Goal: Check status: Check status

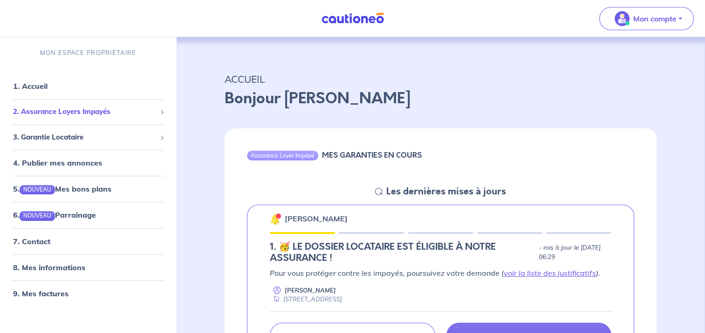
click at [74, 112] on span "2. Assurance Loyers Impayés" at bounding box center [84, 112] width 143 height 11
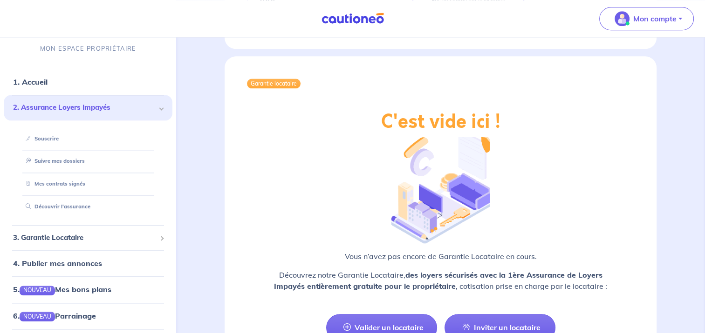
scroll to position [1235, 0]
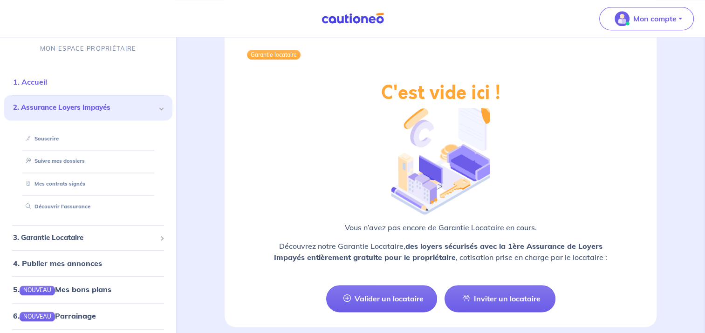
click at [32, 82] on link "1. Accueil" at bounding box center [30, 82] width 34 height 9
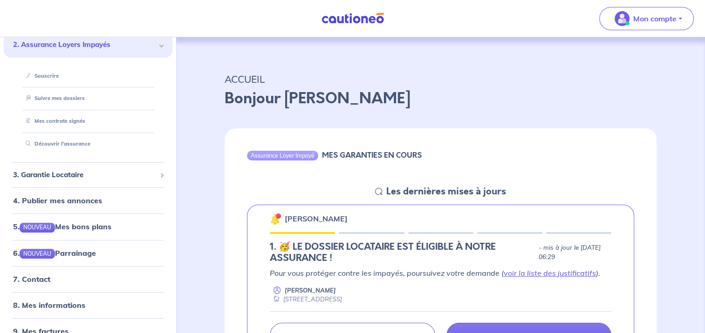
scroll to position [78, 0]
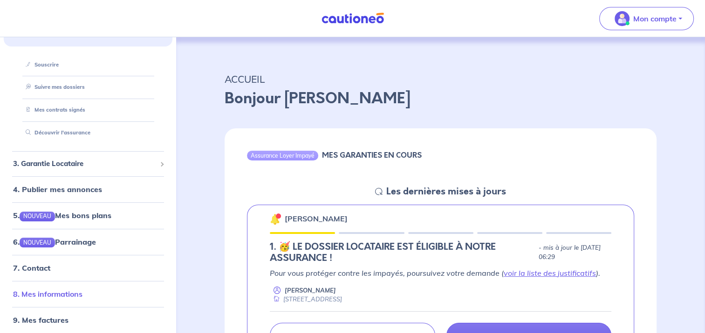
click at [76, 292] on link "8. Mes informations" at bounding box center [47, 294] width 69 height 9
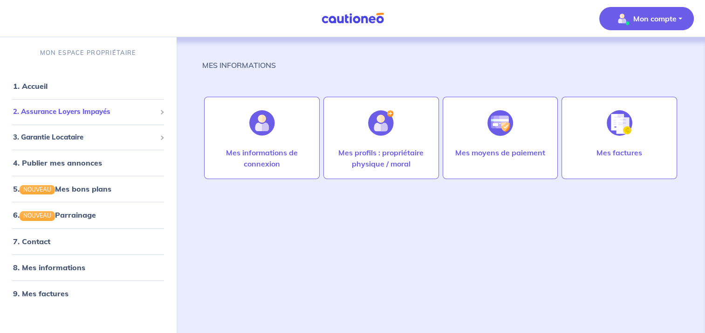
click at [70, 113] on span "2. Assurance Loyers Impayés" at bounding box center [84, 112] width 143 height 11
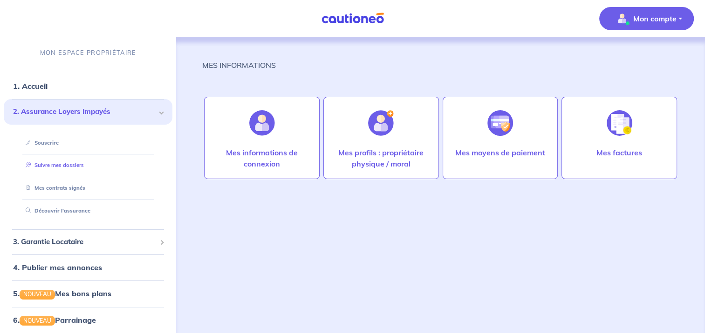
click at [79, 162] on link "Suivre mes dossiers" at bounding box center [53, 165] width 62 height 7
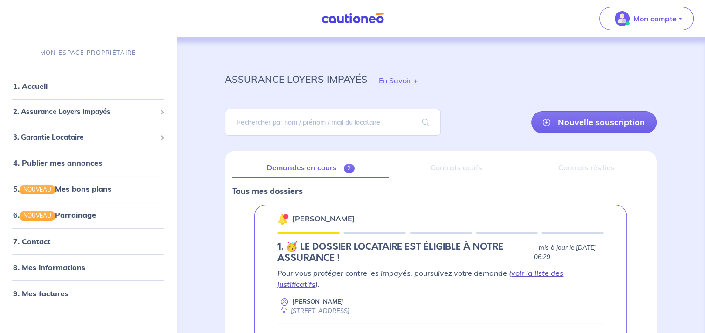
click at [532, 273] on link "voir la liste des justificatifs" at bounding box center [420, 279] width 286 height 20
